Goal: Information Seeking & Learning: Learn about a topic

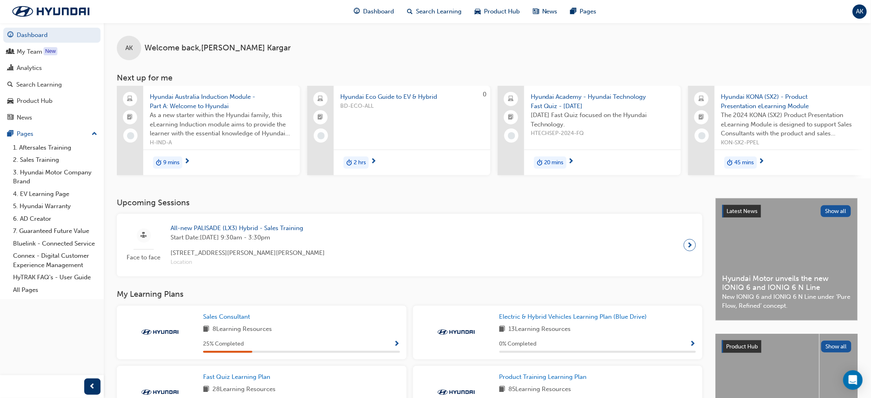
click at [689, 251] on span "next-icon" at bounding box center [690, 245] width 6 height 11
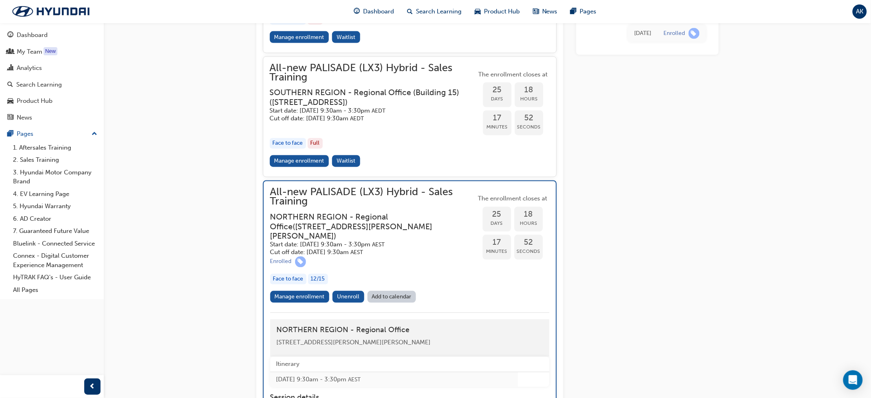
scroll to position [1463, 0]
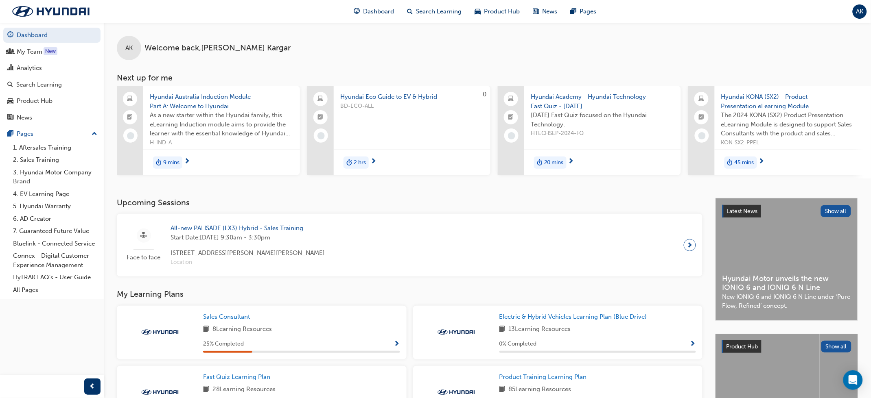
click at [227, 231] on span "All-new PALISADE (LX3) Hybrid - Sales Training" at bounding box center [248, 228] width 154 height 9
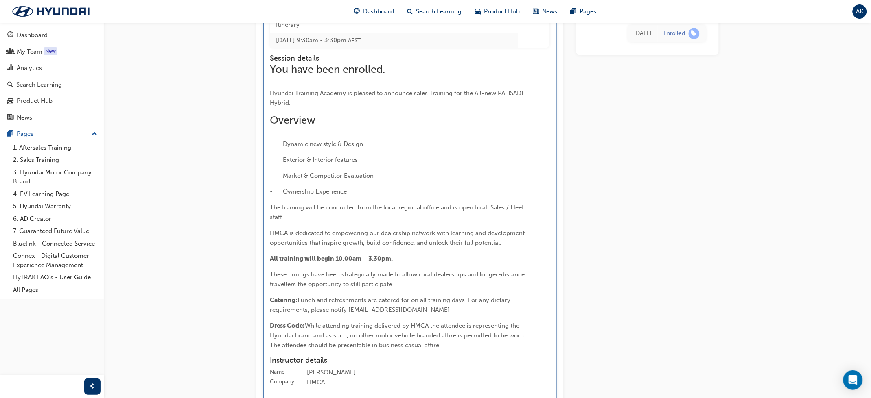
scroll to position [1895, 0]
